Goal: Task Accomplishment & Management: Manage account settings

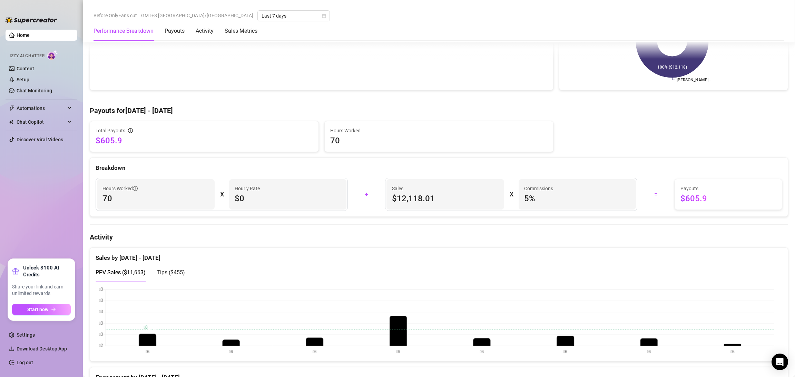
scroll to position [155, 0]
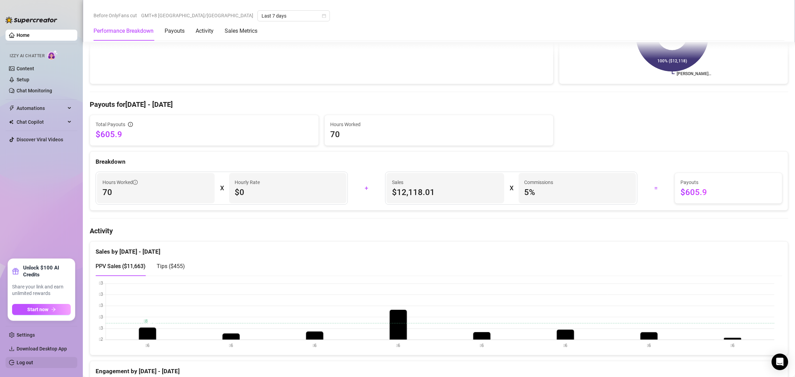
click at [33, 361] on link "Log out" at bounding box center [25, 363] width 17 height 6
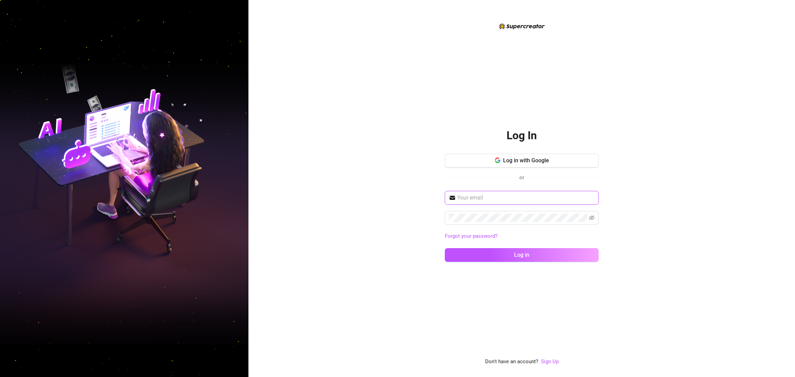
click at [552, 200] on input "text" at bounding box center [525, 198] width 137 height 8
type input "[EMAIL_ADDRESS][DOMAIN_NAME]"
click at [445, 248] on button "Log in" at bounding box center [522, 255] width 154 height 14
